Goal: Check status: Check status

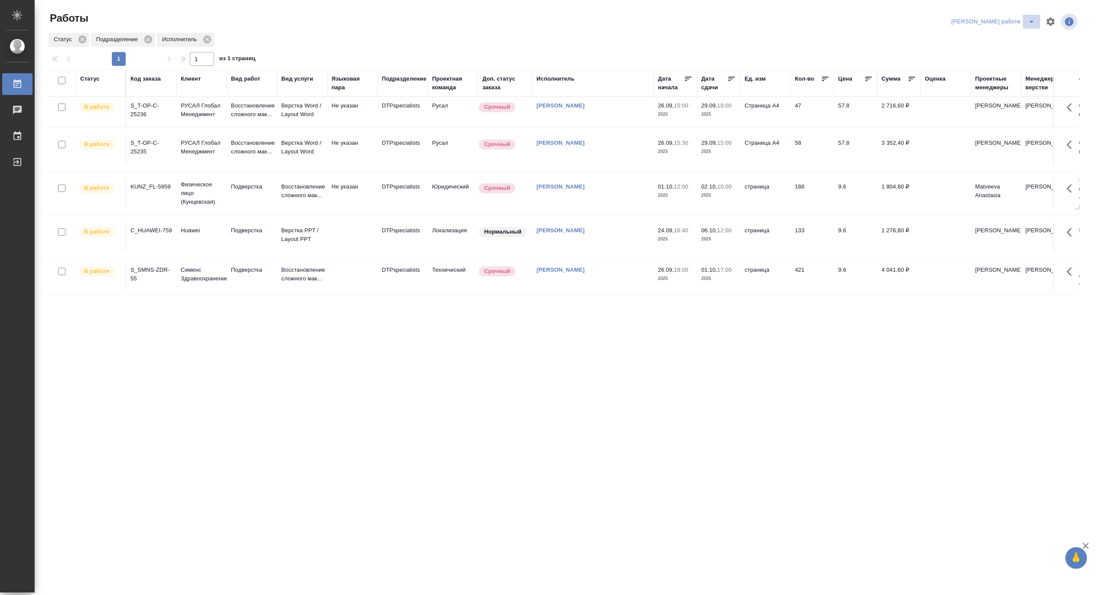
click at [950, 17] on icon "split button" at bounding box center [1032, 21] width 10 height 10
click at [950, 49] on li "[PERSON_NAME]" at bounding box center [1001, 53] width 79 height 14
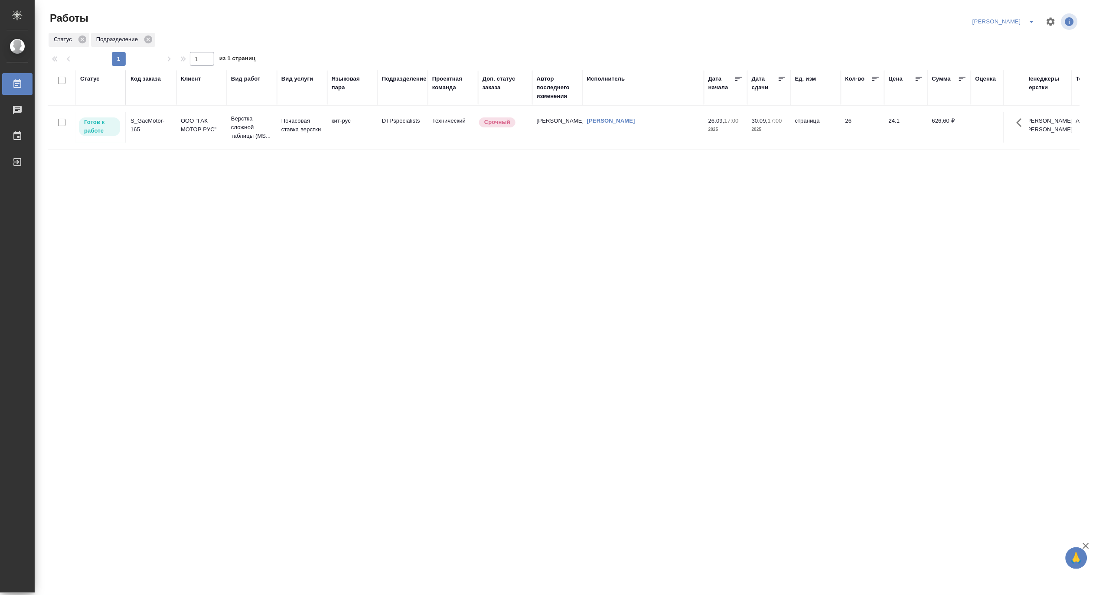
click at [1030, 17] on icon "split button" at bounding box center [1032, 21] width 10 height 10
